Goal: Find specific page/section: Find specific page/section

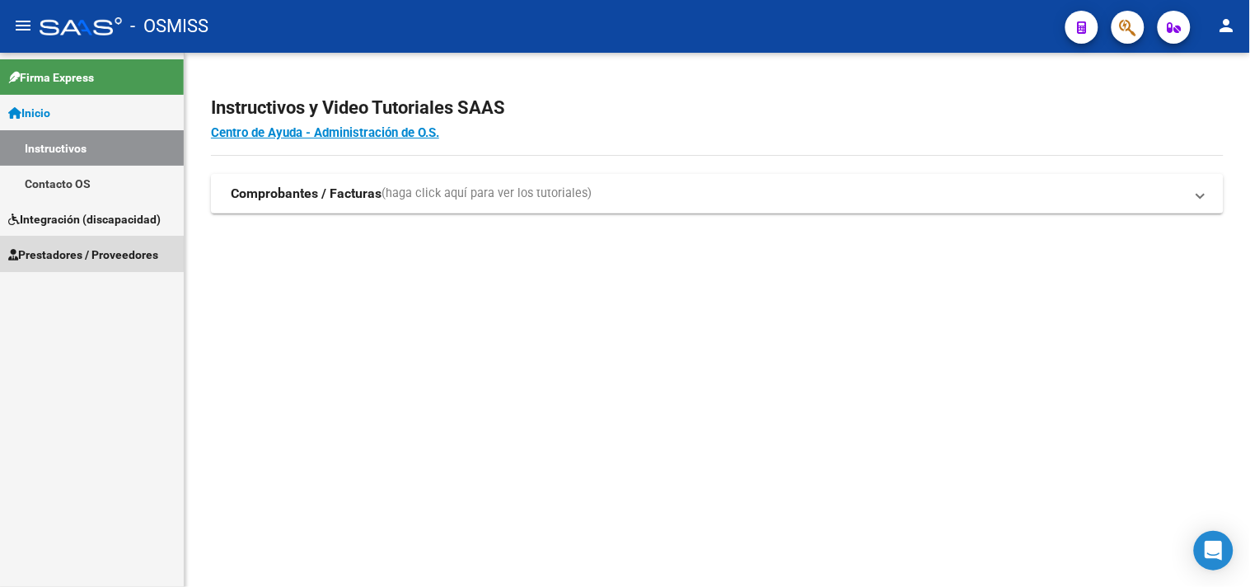
click at [76, 254] on span "Prestadores / Proveedores" at bounding box center [83, 254] width 150 height 18
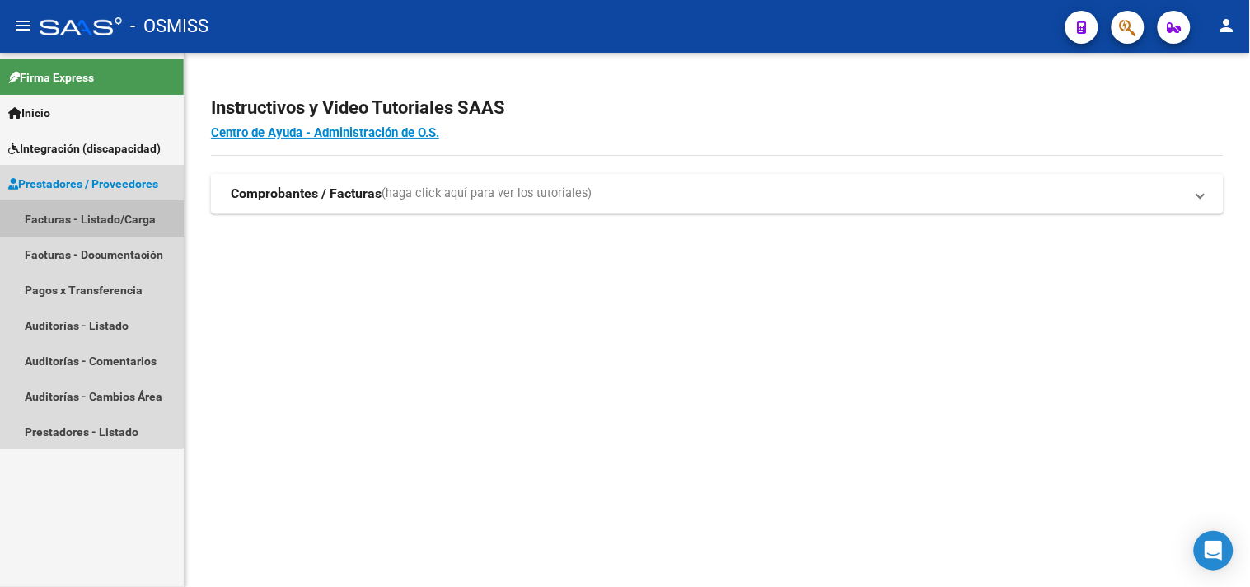
click at [82, 215] on link "Facturas - Listado/Carga" at bounding box center [92, 218] width 184 height 35
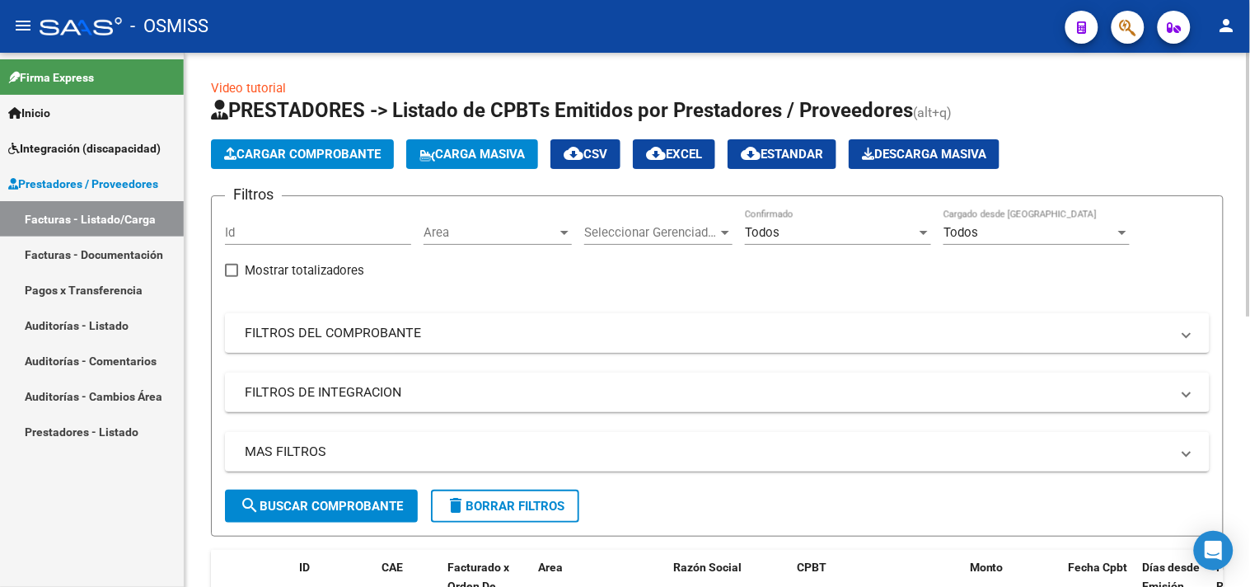
click at [380, 334] on mat-panel-title "FILTROS DEL COMPROBANTE" at bounding box center [707, 333] width 925 height 18
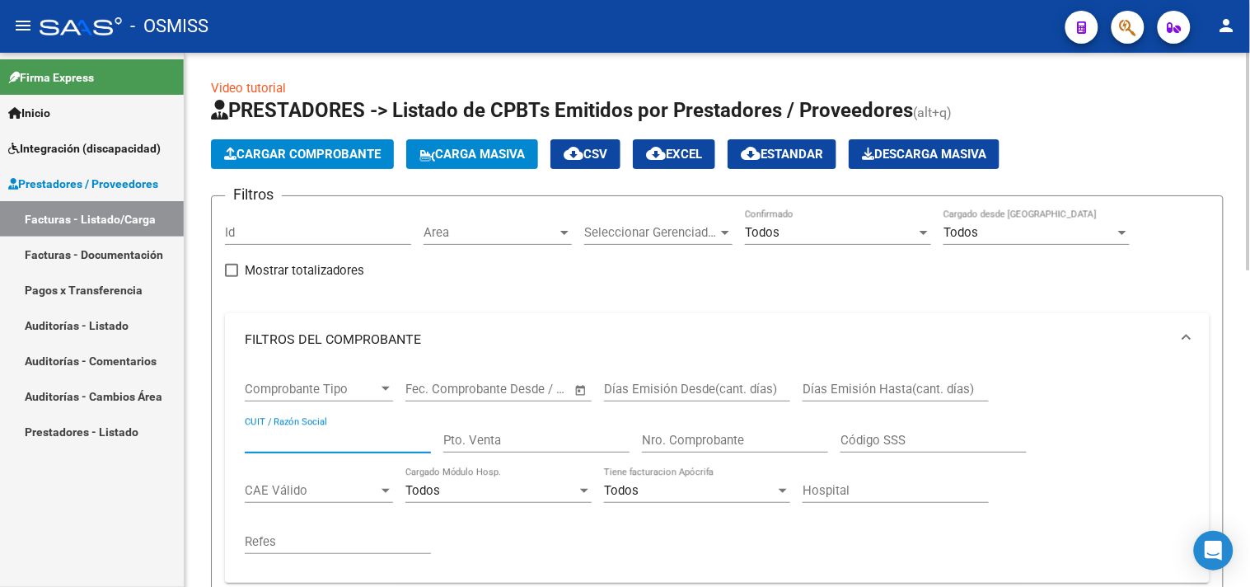
click at [318, 435] on input "CUIT / Razón Social" at bounding box center [338, 439] width 186 height 15
type input "30709749222"
click at [694, 162] on button "cloud_download EXCEL" at bounding box center [674, 154] width 82 height 30
click at [694, 442] on input "Nro. Comprobante" at bounding box center [735, 439] width 186 height 15
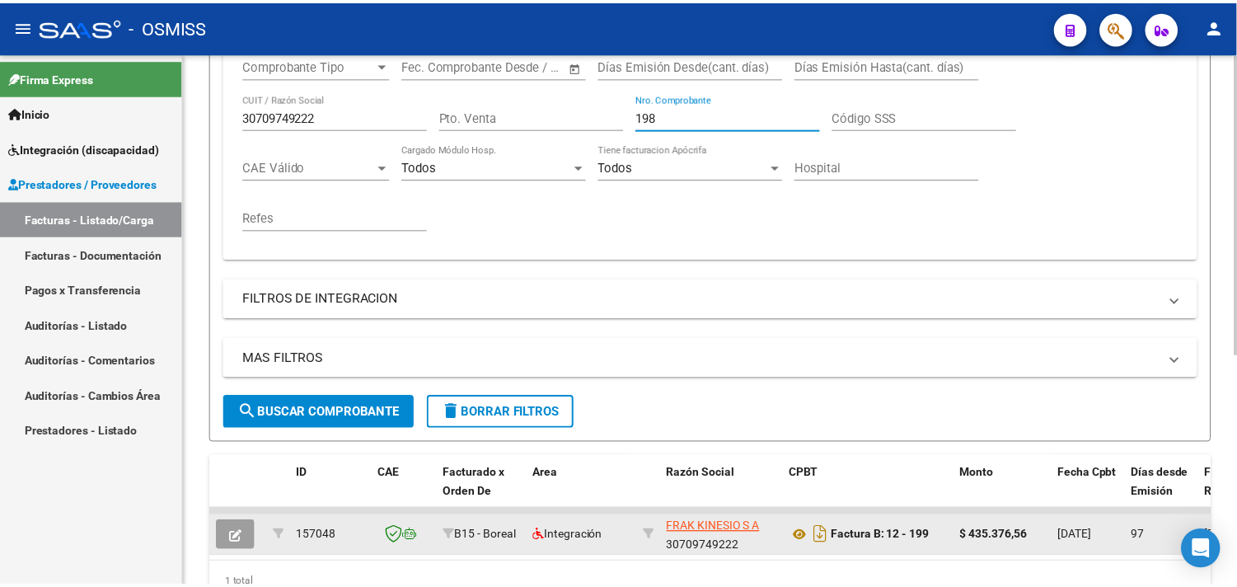
scroll to position [407, 0]
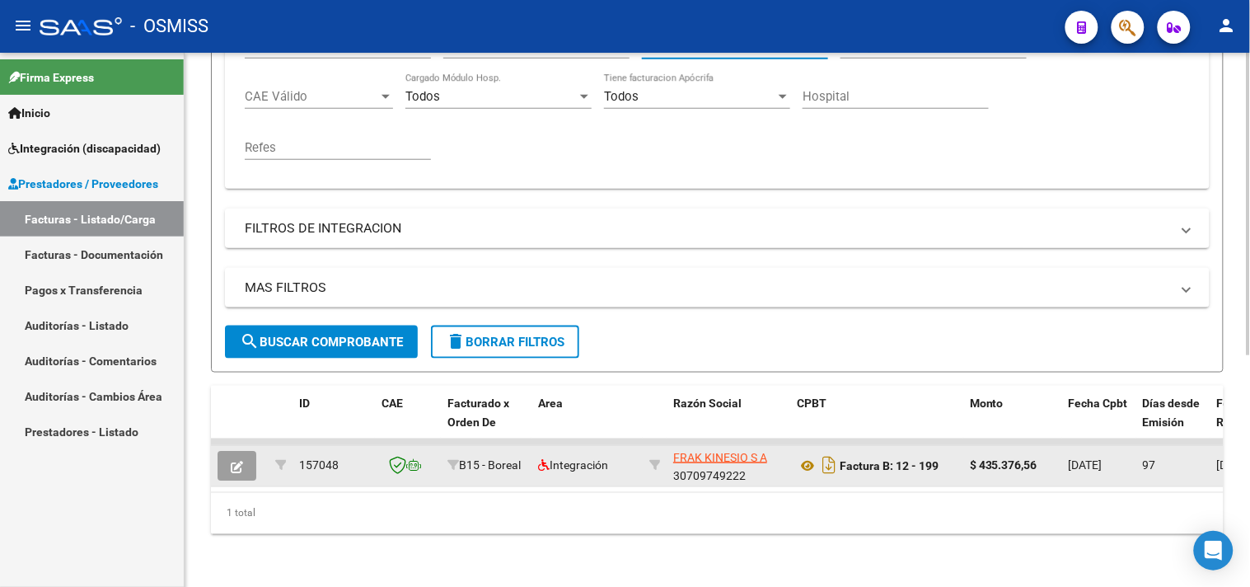
type input "198"
click at [240, 458] on span "button" at bounding box center [237, 465] width 12 height 15
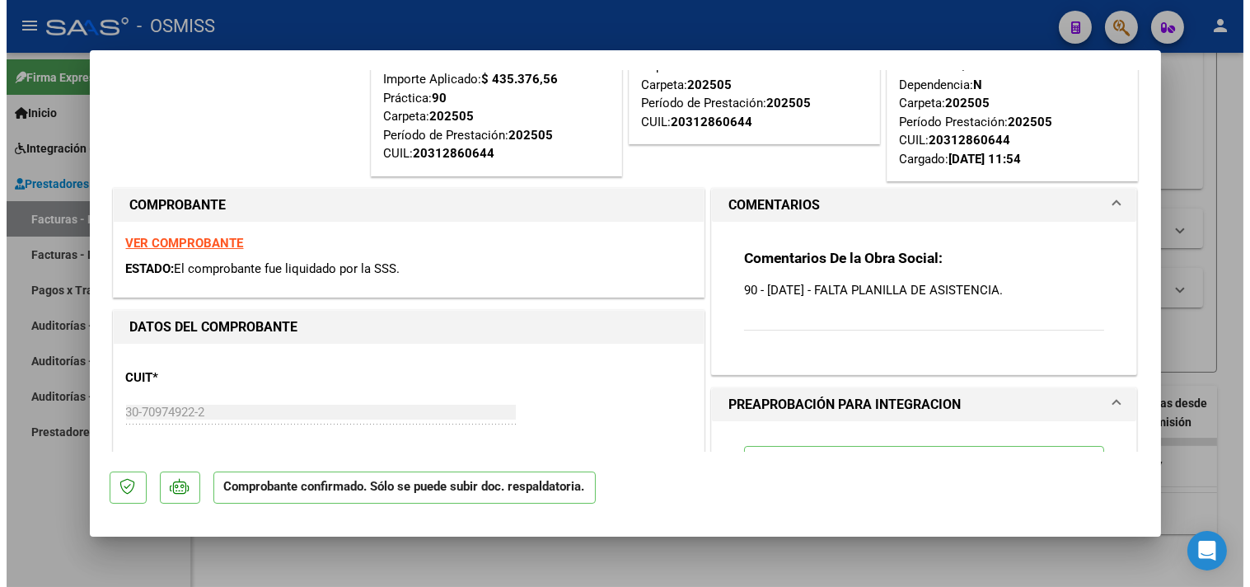
scroll to position [183, 0]
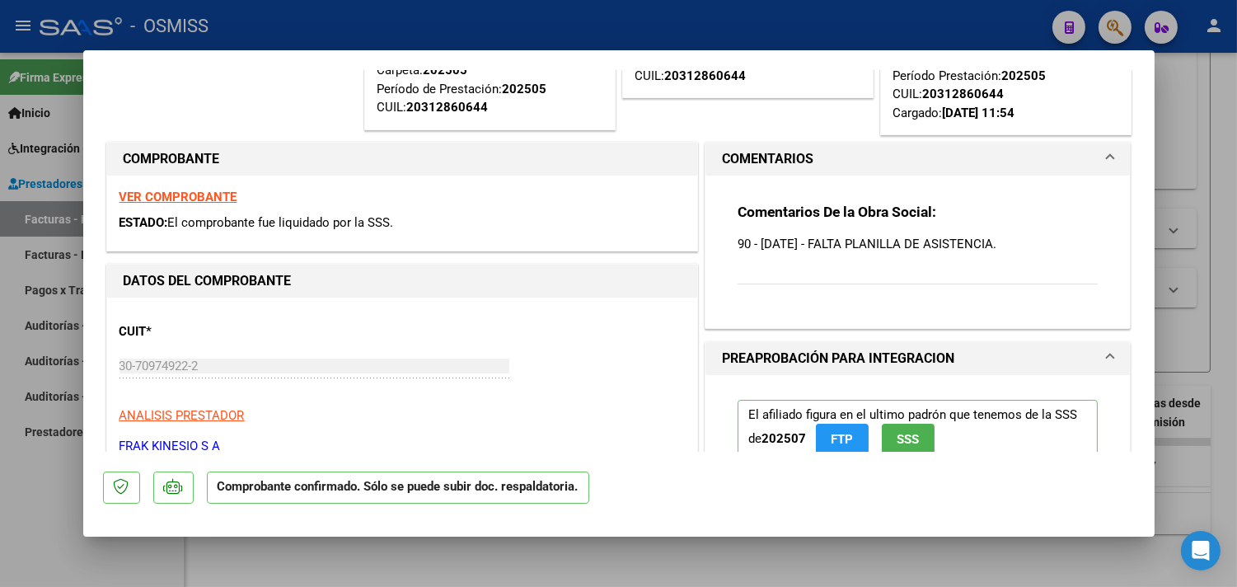
click at [189, 194] on strong "VER COMPROBANTE" at bounding box center [178, 196] width 118 height 15
type input "$ 0,00"
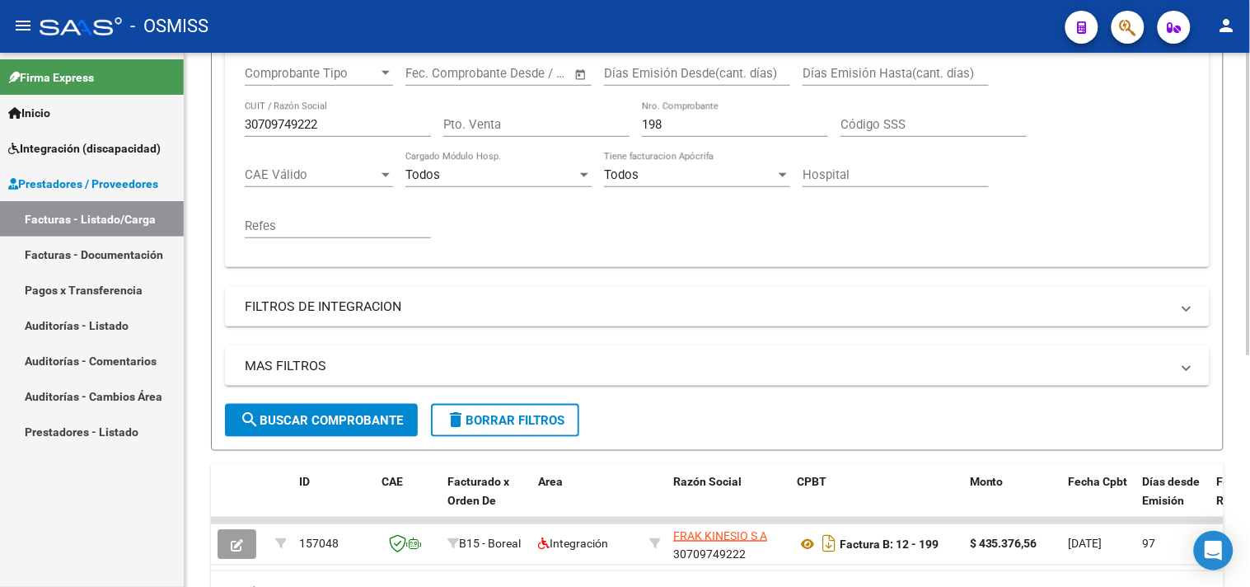
scroll to position [224, 0]
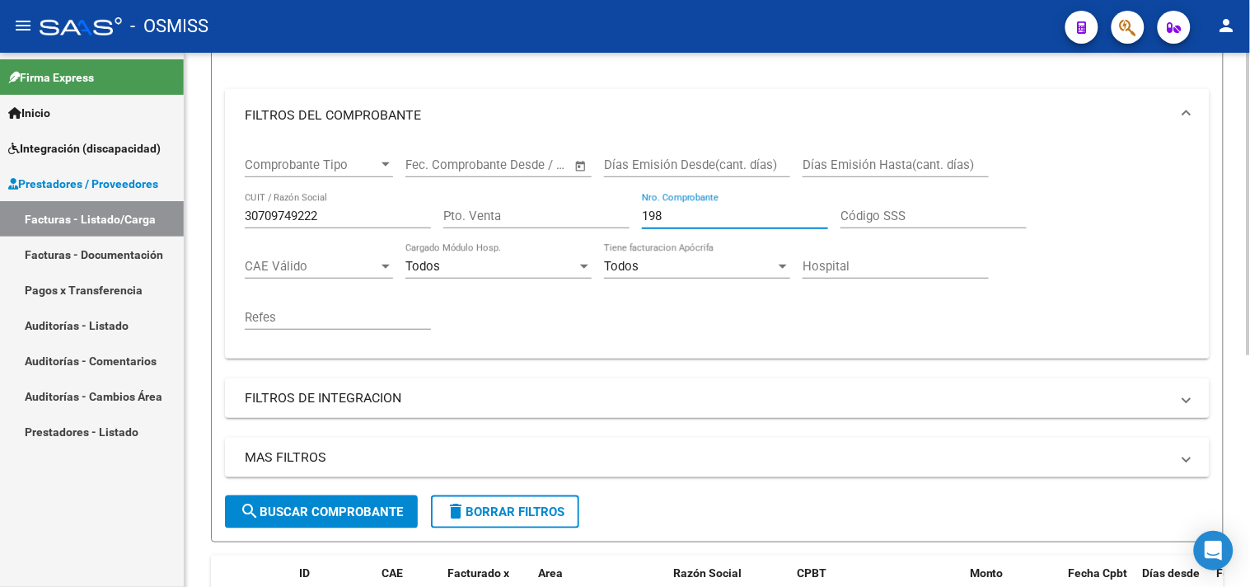
drag, startPoint x: 685, startPoint y: 217, endPoint x: 565, endPoint y: 183, distance: 124.4
click at [565, 183] on div "Comprobante Tipo Comprobante Tipo Fecha inicio – Fecha fin Fec. Comprobante Des…" at bounding box center [717, 243] width 945 height 203
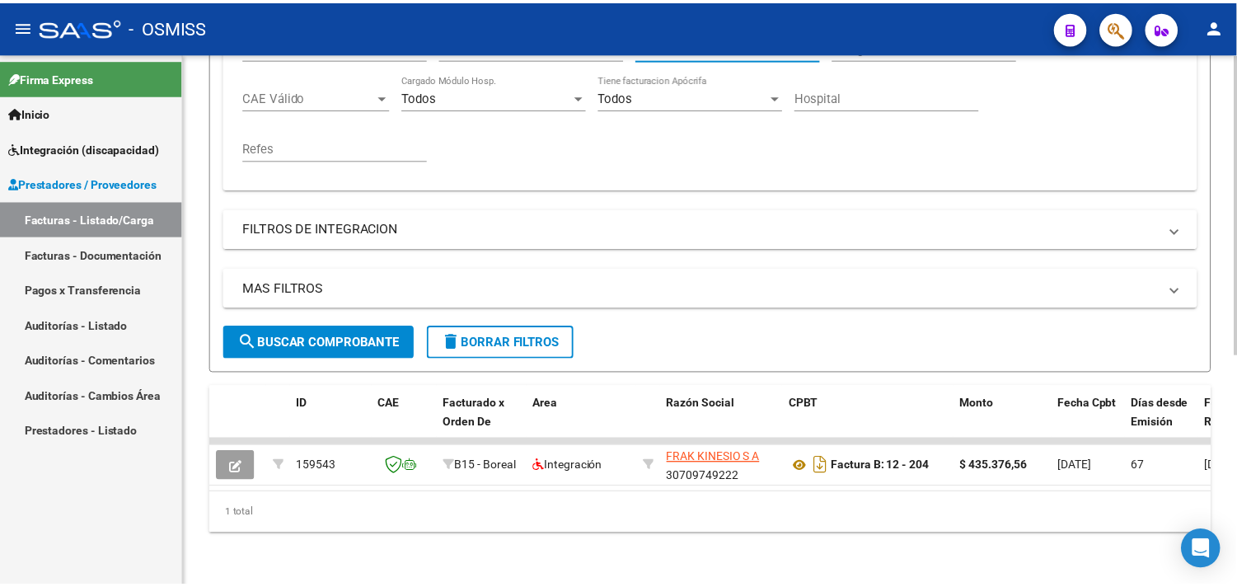
scroll to position [407, 0]
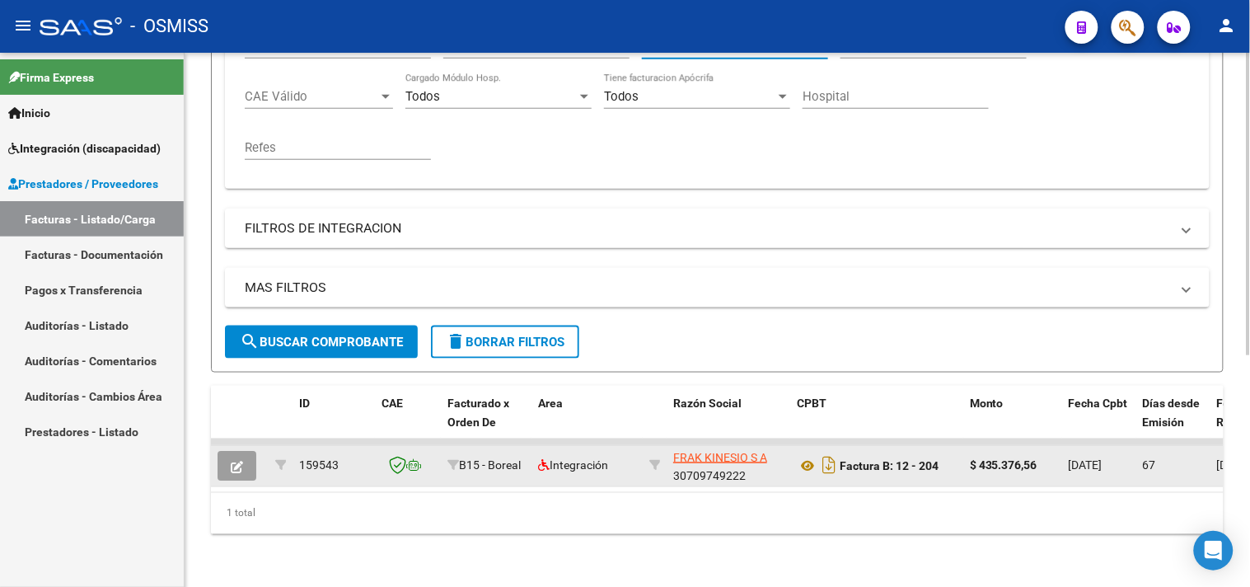
type input "204"
click at [241, 460] on icon "button" at bounding box center [237, 466] width 12 height 12
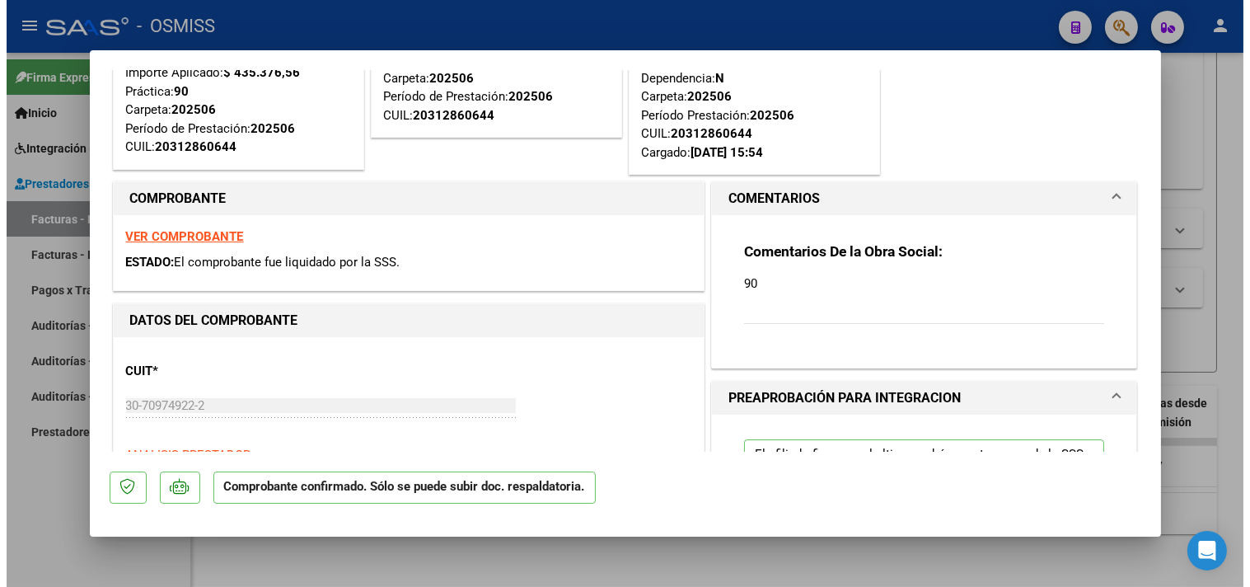
scroll to position [91, 0]
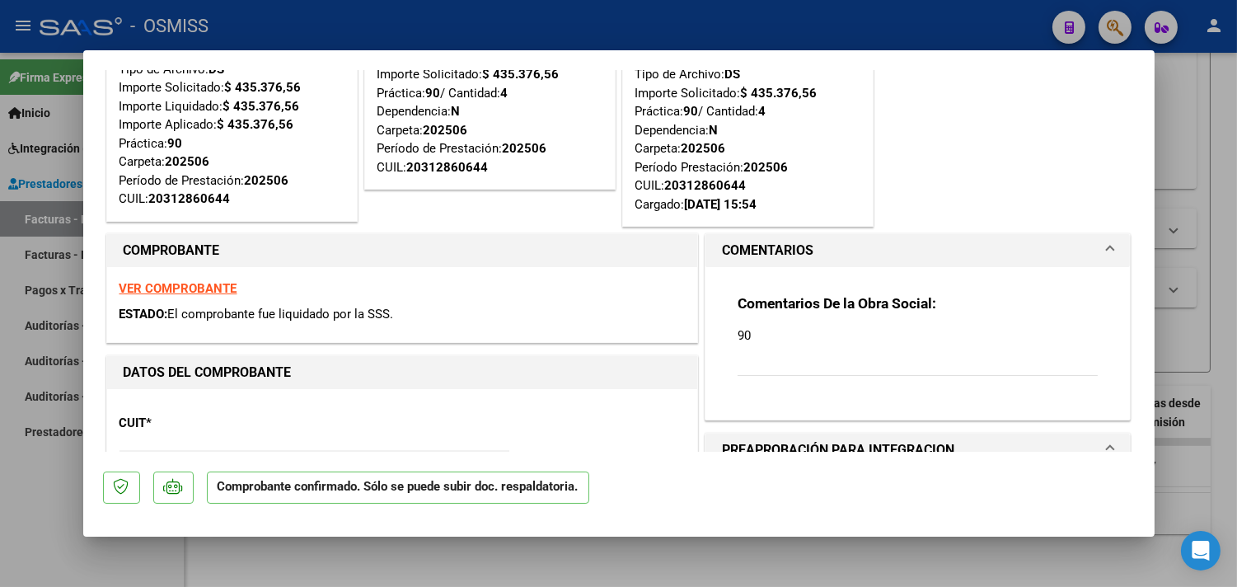
click at [187, 291] on strong "VER COMPROBANTE" at bounding box center [178, 288] width 118 height 15
type input "$ 0,00"
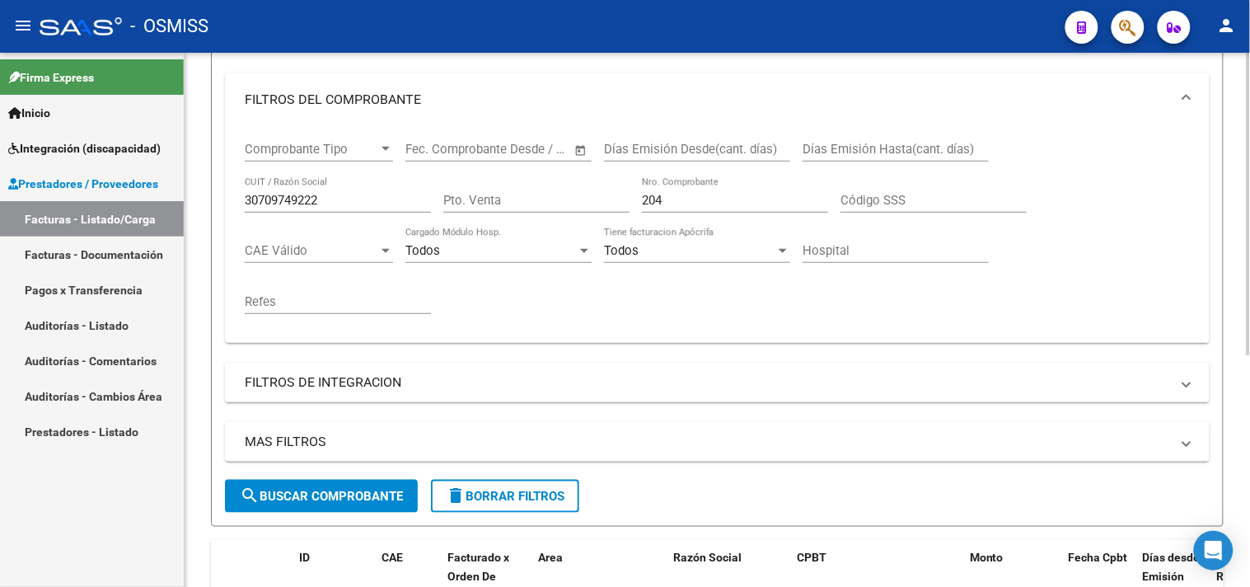
scroll to position [224, 0]
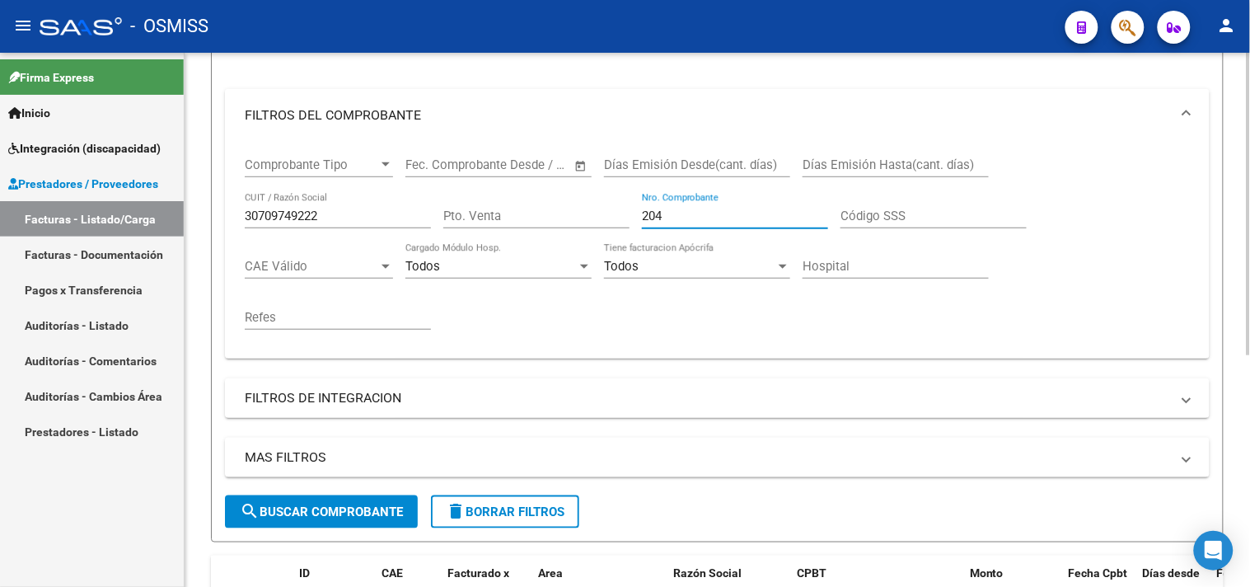
drag, startPoint x: 698, startPoint y: 223, endPoint x: 644, endPoint y: 213, distance: 54.6
click at [644, 213] on input "204" at bounding box center [735, 215] width 186 height 15
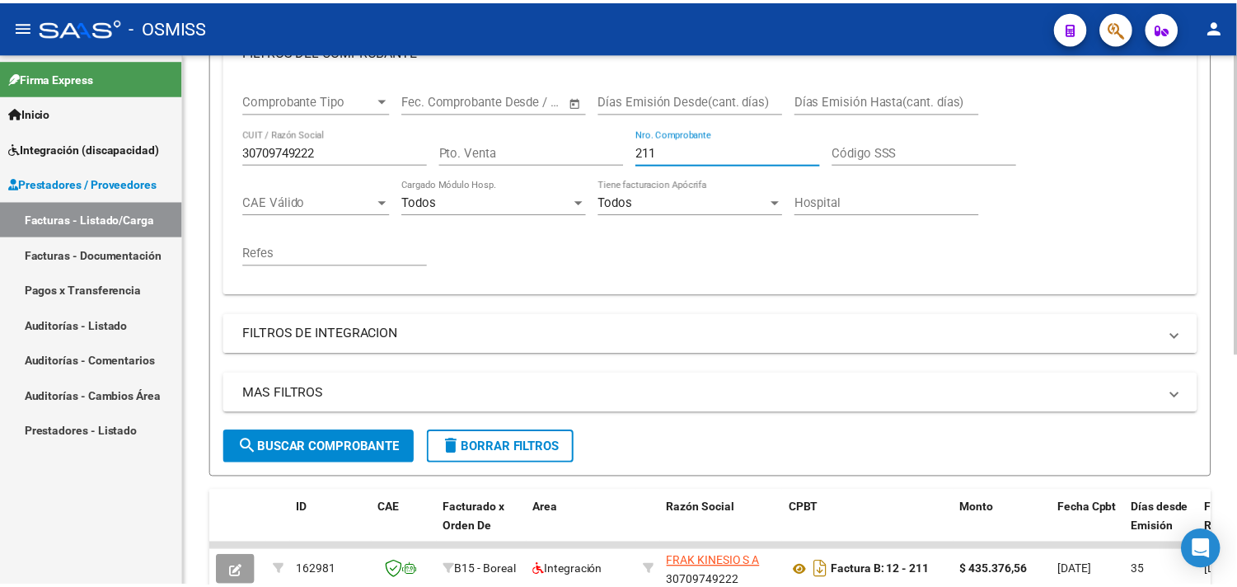
scroll to position [407, 0]
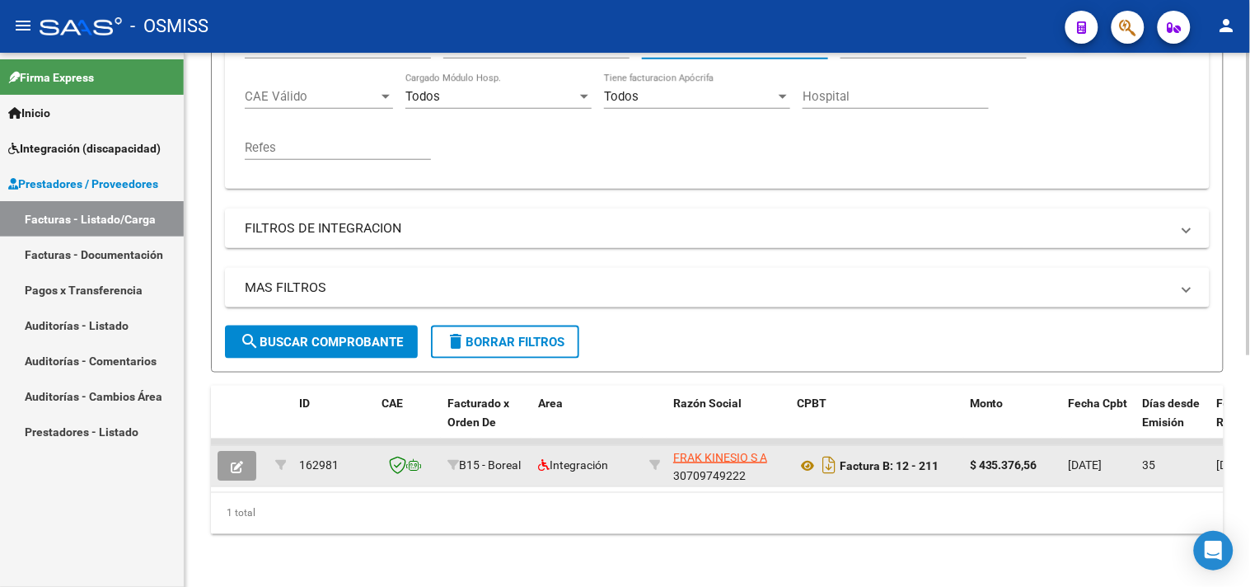
type input "211"
click at [223, 456] on button "button" at bounding box center [236, 466] width 39 height 30
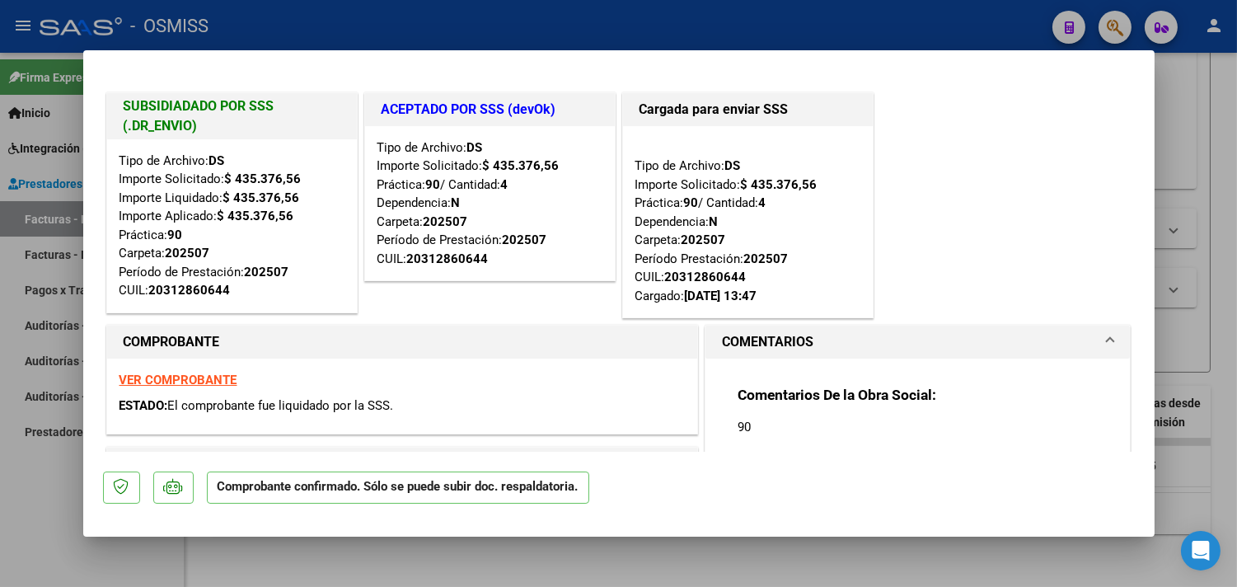
click at [193, 376] on strong "VER COMPROBANTE" at bounding box center [178, 379] width 118 height 15
click at [176, 381] on strong "VER COMPROBANTE" at bounding box center [178, 379] width 118 height 15
